Goal: Task Accomplishment & Management: Use online tool/utility

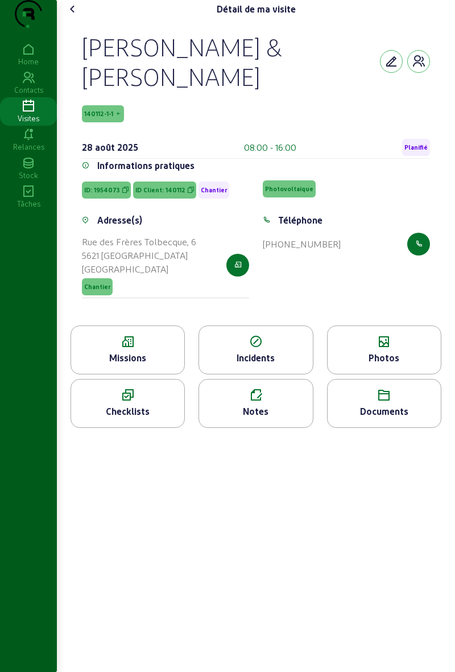
click at [80, 16] on icon at bounding box center [73, 9] width 14 height 14
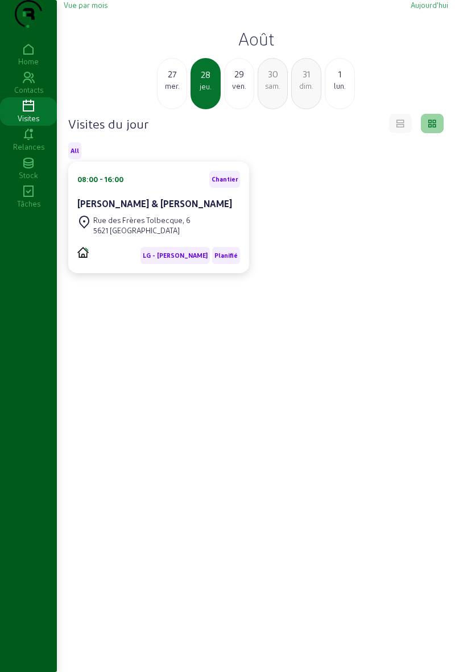
click at [172, 91] on div "mer." at bounding box center [172, 86] width 29 height 10
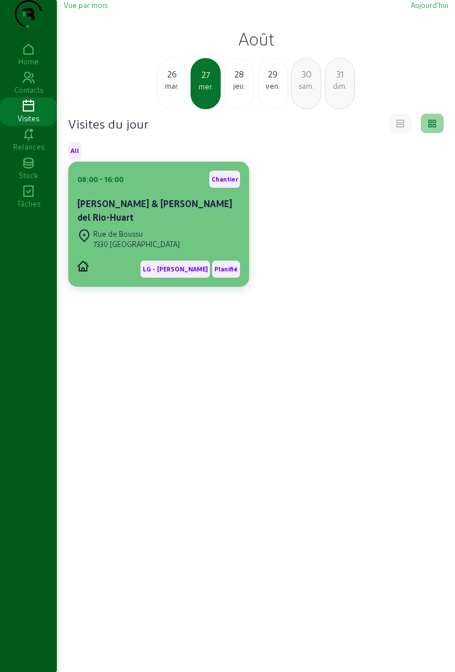
click at [223, 224] on div "[PERSON_NAME] & [PERSON_NAME] del Rio-Huart" at bounding box center [158, 210] width 163 height 27
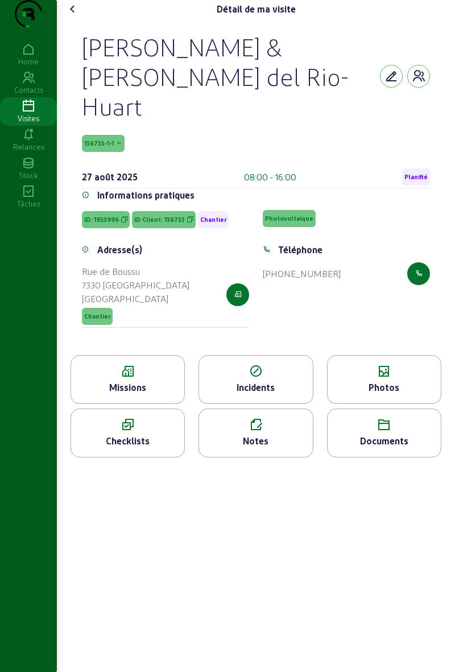
click at [416, 173] on span "Planifié" at bounding box center [416, 177] width 23 height 8
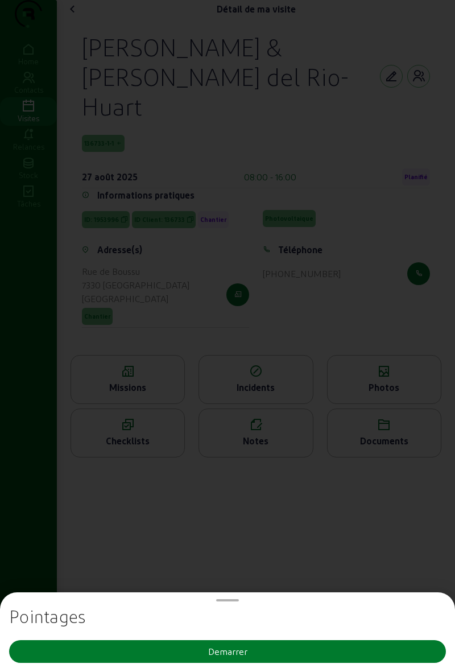
click at [295, 646] on button "Demarrer" at bounding box center [227, 651] width 437 height 23
